Goal: Task Accomplishment & Management: Use online tool/utility

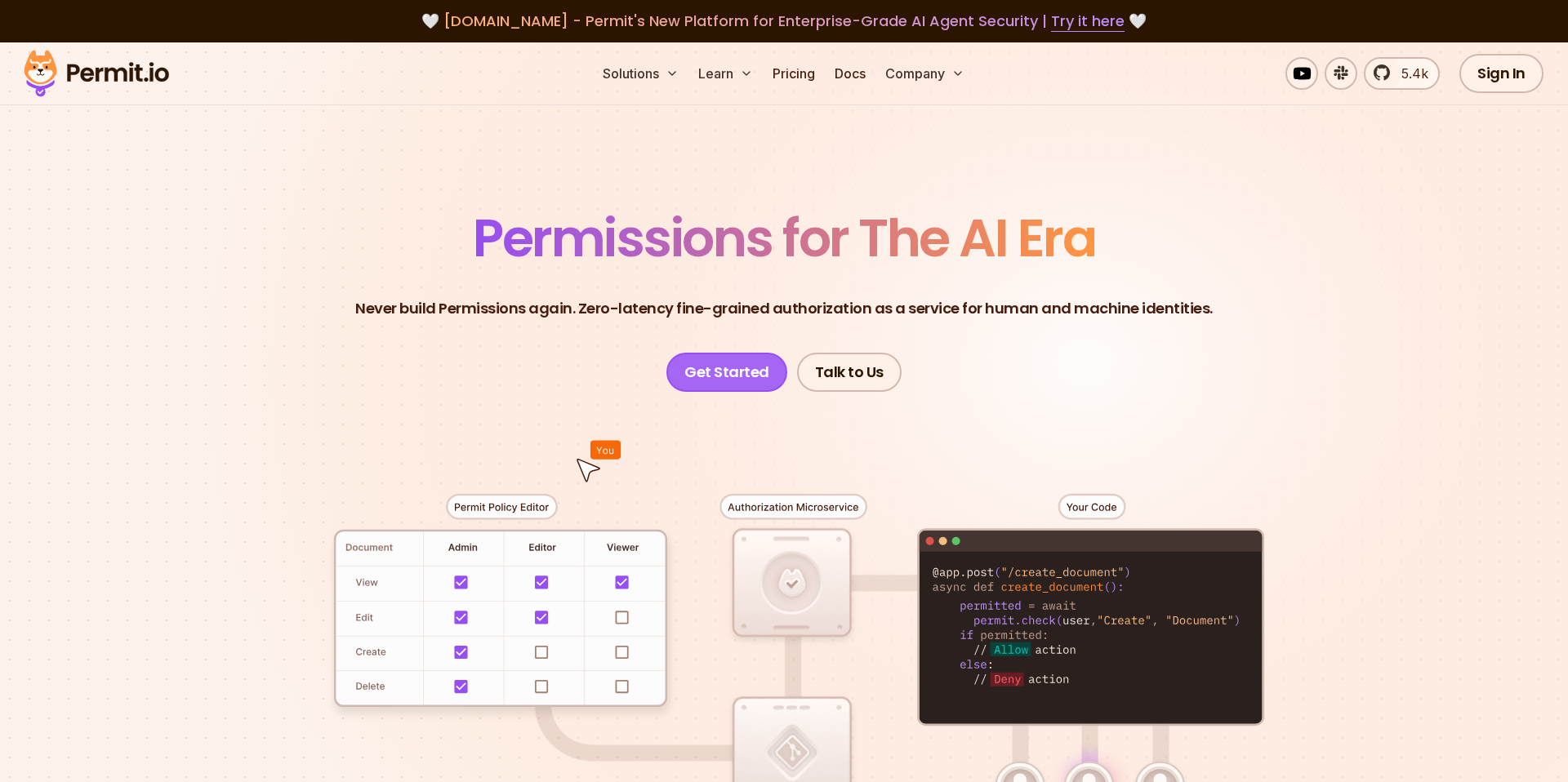
click at [710, 374] on link "Get Started" at bounding box center [727, 372] width 121 height 39
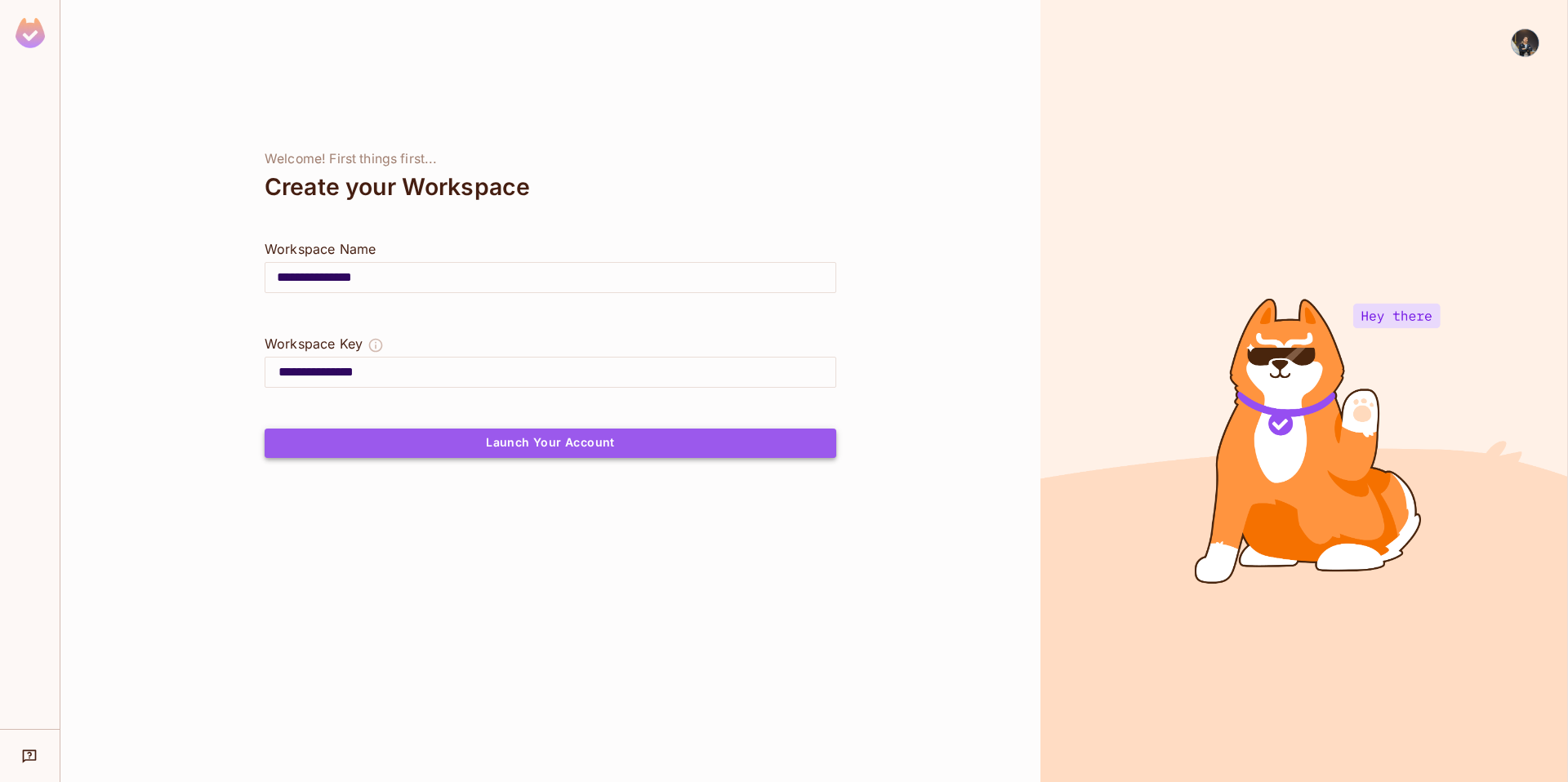
click at [505, 449] on button "Launch Your Account" at bounding box center [550, 442] width 572 height 29
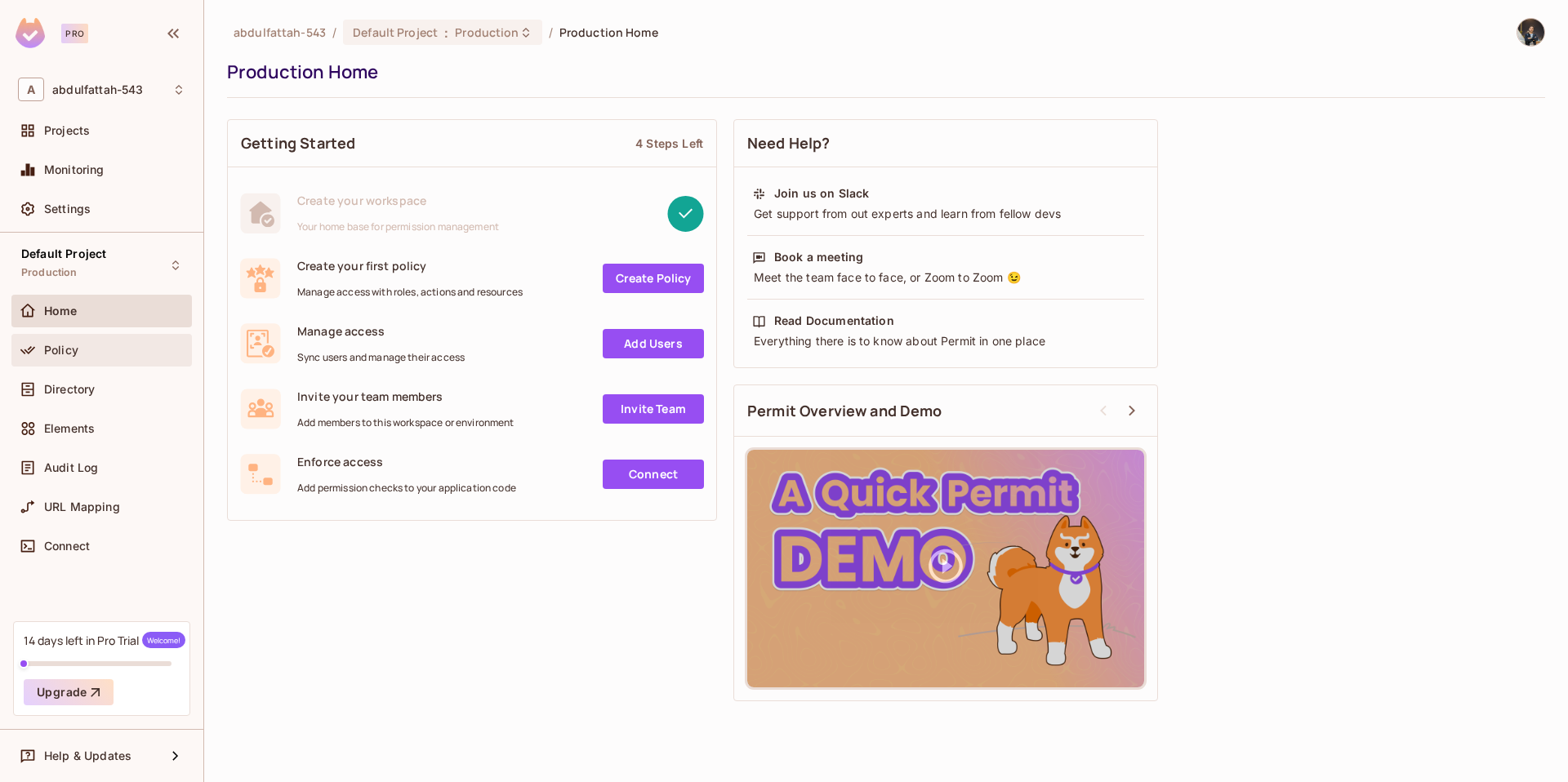
click at [74, 349] on span "Policy" at bounding box center [61, 350] width 34 height 13
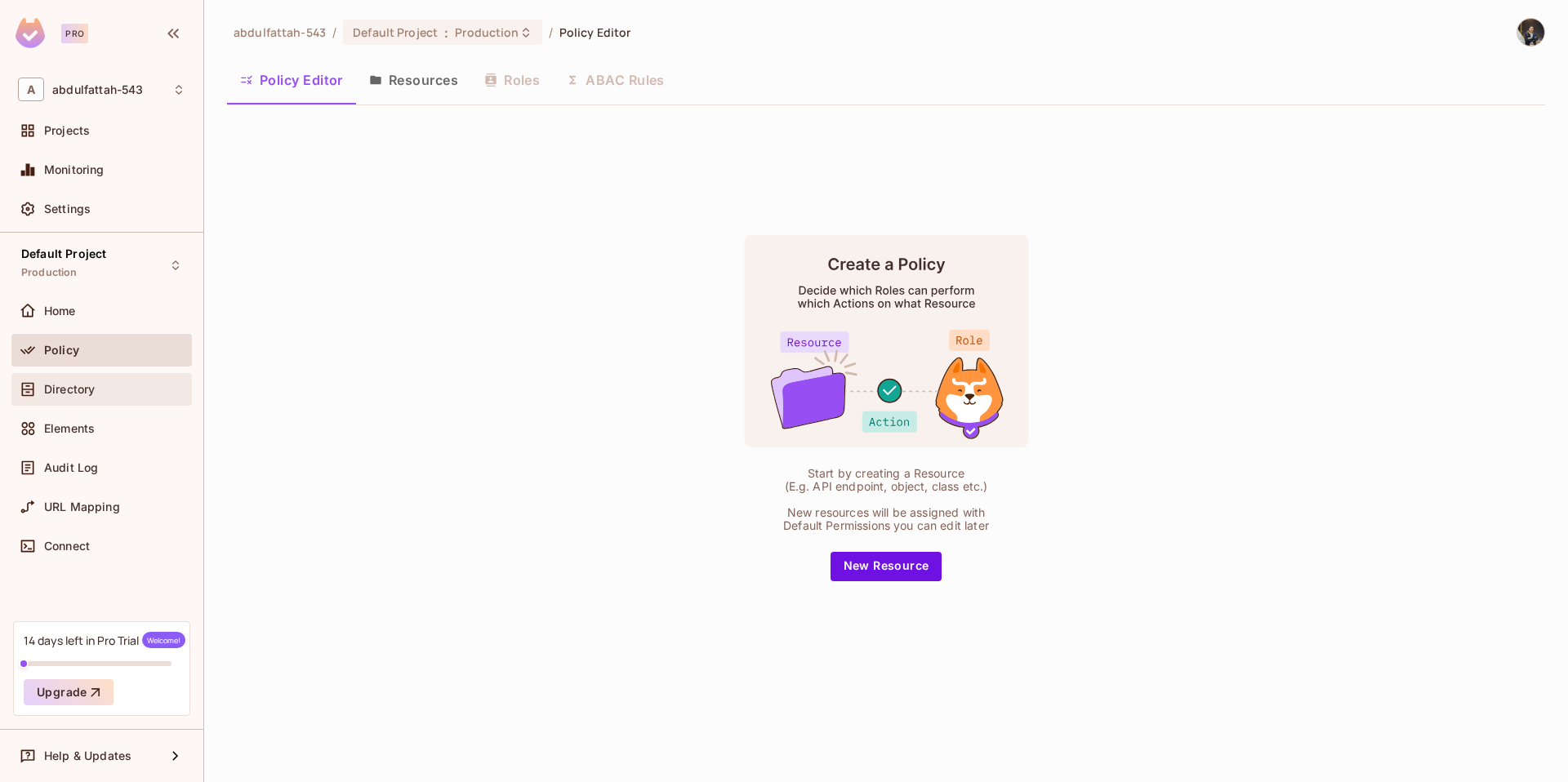
click at [75, 384] on span "Directory" at bounding box center [69, 389] width 51 height 13
